Goal: Task Accomplishment & Management: Manage account settings

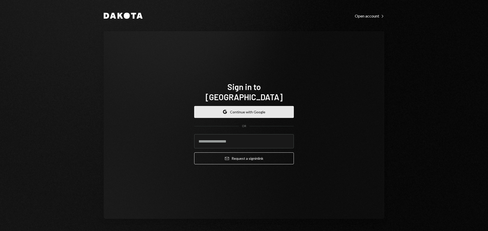
click at [250, 108] on button "Google Continue with Google" at bounding box center [244, 112] width 100 height 12
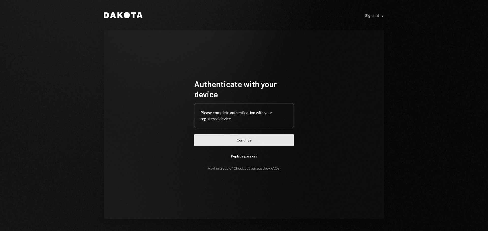
click at [259, 138] on button "Continue" at bounding box center [244, 140] width 100 height 12
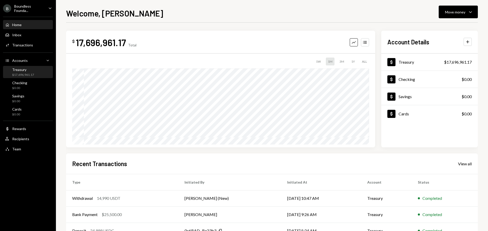
click at [25, 71] on div "Treasury" at bounding box center [23, 70] width 22 height 4
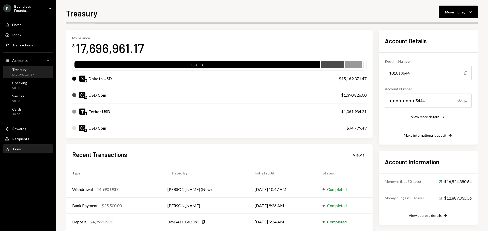
scroll to position [15, 0]
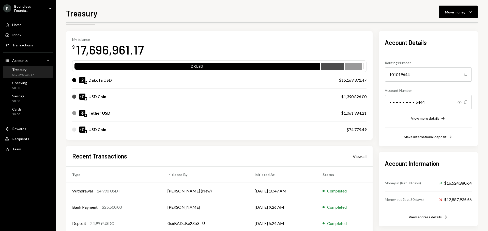
click at [362, 152] on div "Recent Transactions View all Type Initiated By Initiated At Status Withdrawal 1…" at bounding box center [219, 205] width 306 height 118
click at [362, 157] on div "View all" at bounding box center [360, 156] width 14 height 5
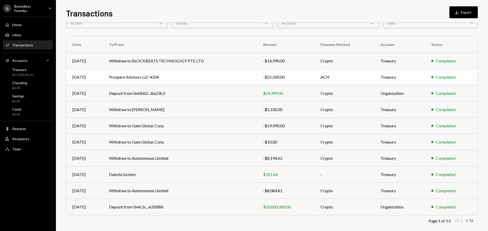
scroll to position [34, 0]
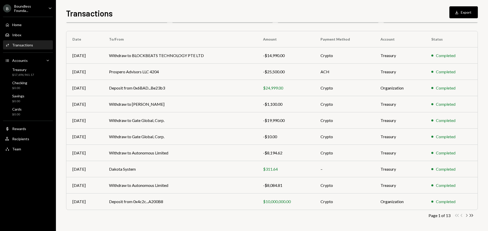
click at [466, 215] on icon "Chevron Right" at bounding box center [466, 215] width 5 height 5
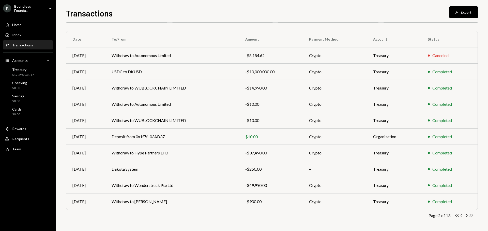
scroll to position [0, 0]
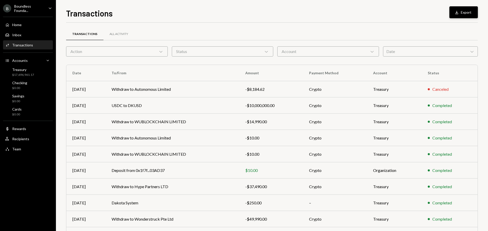
click at [461, 13] on button "Download Export" at bounding box center [463, 12] width 28 height 12
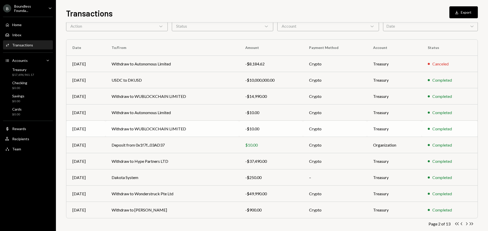
scroll to position [34, 0]
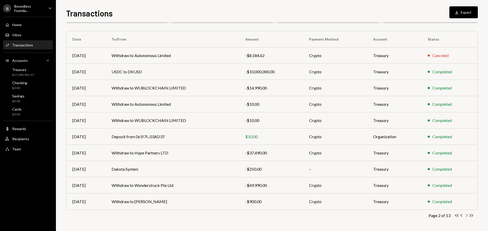
click at [467, 217] on icon "Chevron Right" at bounding box center [466, 215] width 5 height 5
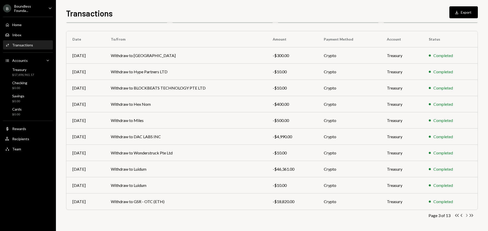
click at [466, 216] on icon "Chevron Right" at bounding box center [466, 215] width 5 height 5
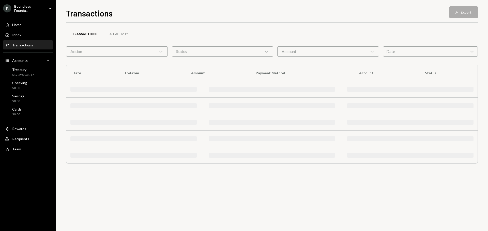
scroll to position [0, 0]
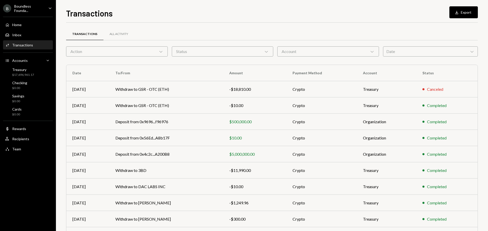
click at [36, 5] on div "Boundless Founda..." at bounding box center [29, 8] width 30 height 9
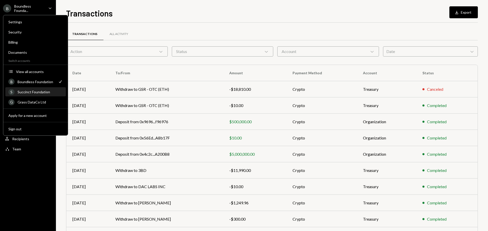
click at [36, 91] on div "Succinct Foundation" at bounding box center [40, 92] width 45 height 4
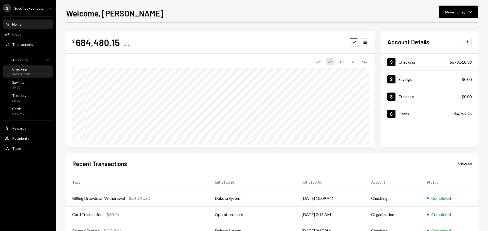
click at [18, 70] on div "Checking" at bounding box center [21, 69] width 18 height 4
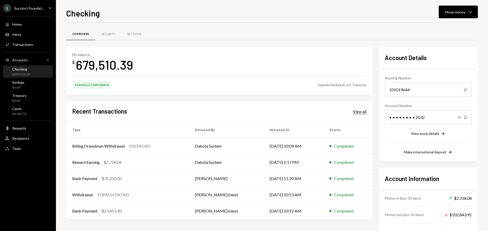
click at [357, 111] on div "View all" at bounding box center [360, 111] width 14 height 5
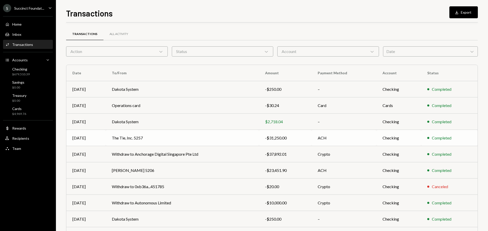
scroll to position [25, 0]
